Goal: Go to known website: Access a specific website the user already knows

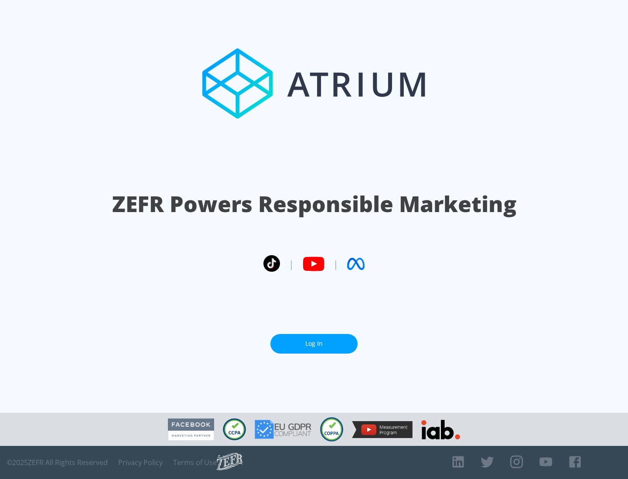
click at [314, 340] on link "Log In" at bounding box center [313, 344] width 87 height 20
